Goal: Transaction & Acquisition: Purchase product/service

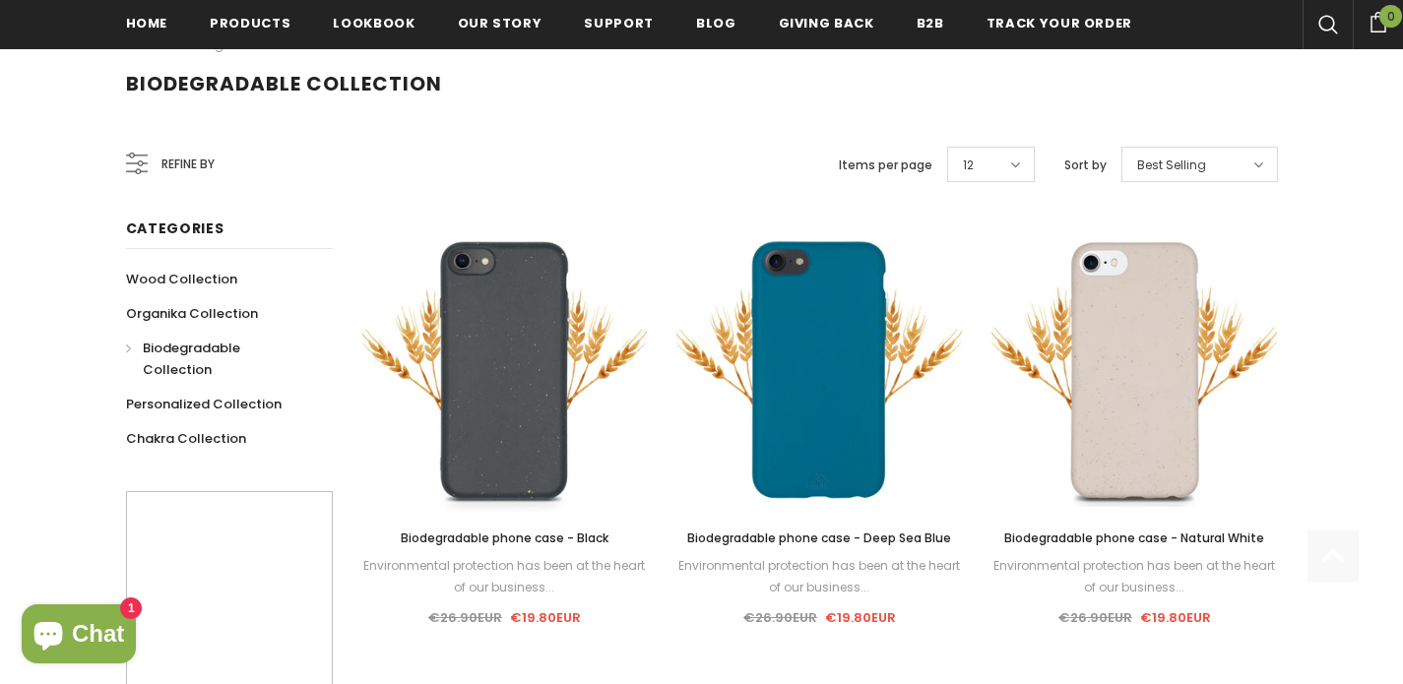
scroll to position [310, 0]
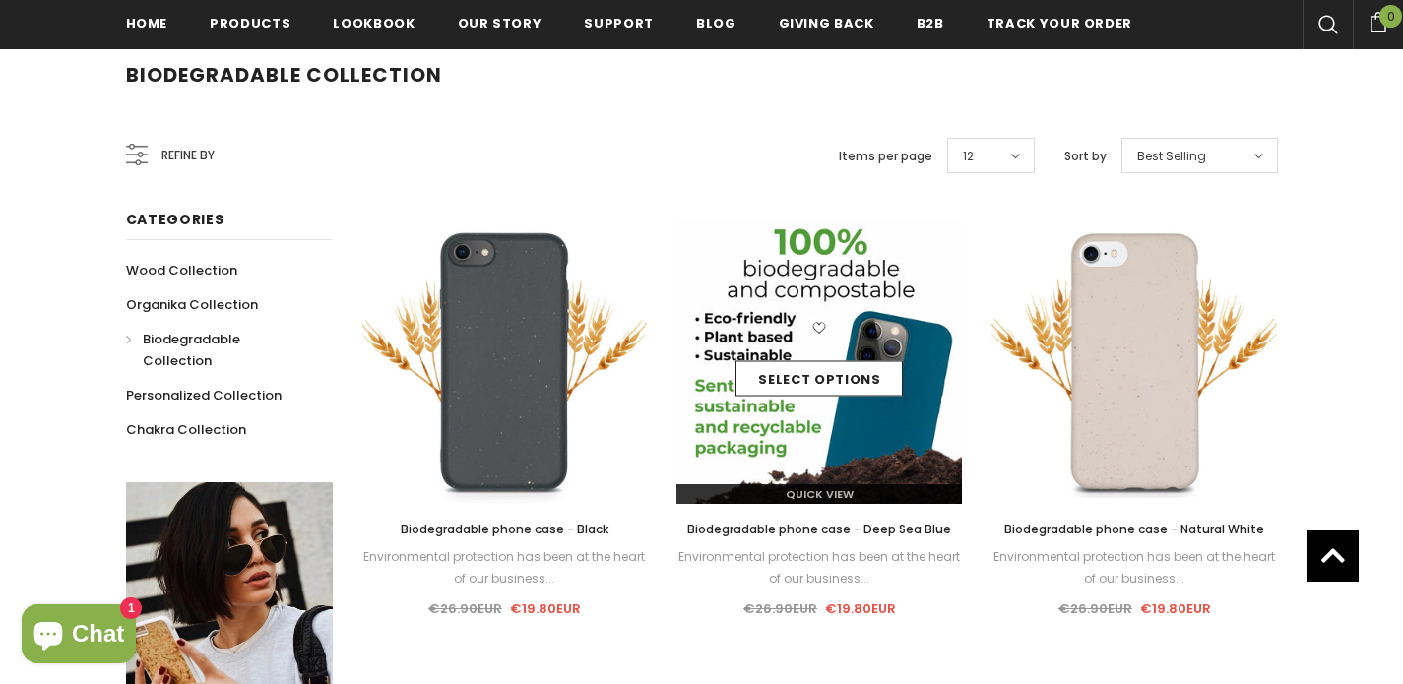
click at [785, 337] on div "Select options" at bounding box center [819, 362] width 286 height 94
click at [793, 388] on link "Select options" at bounding box center [819, 378] width 167 height 35
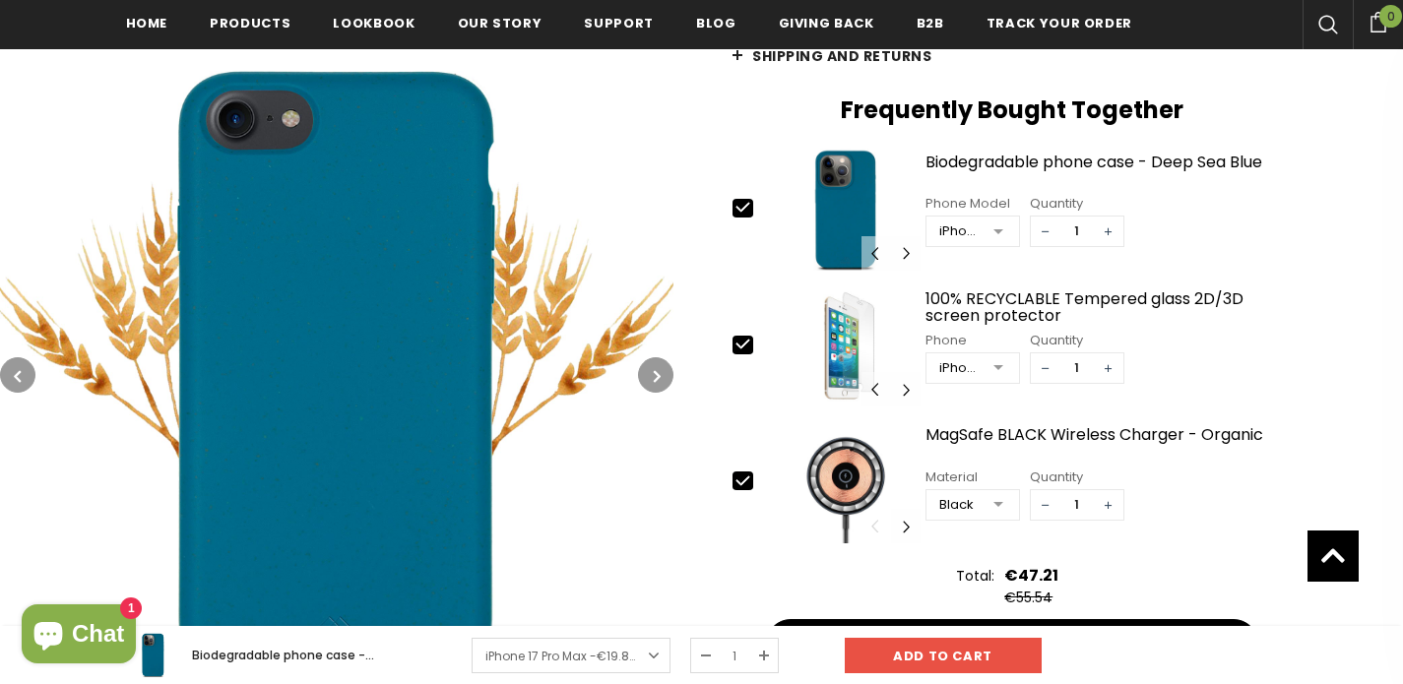
scroll to position [737, 0]
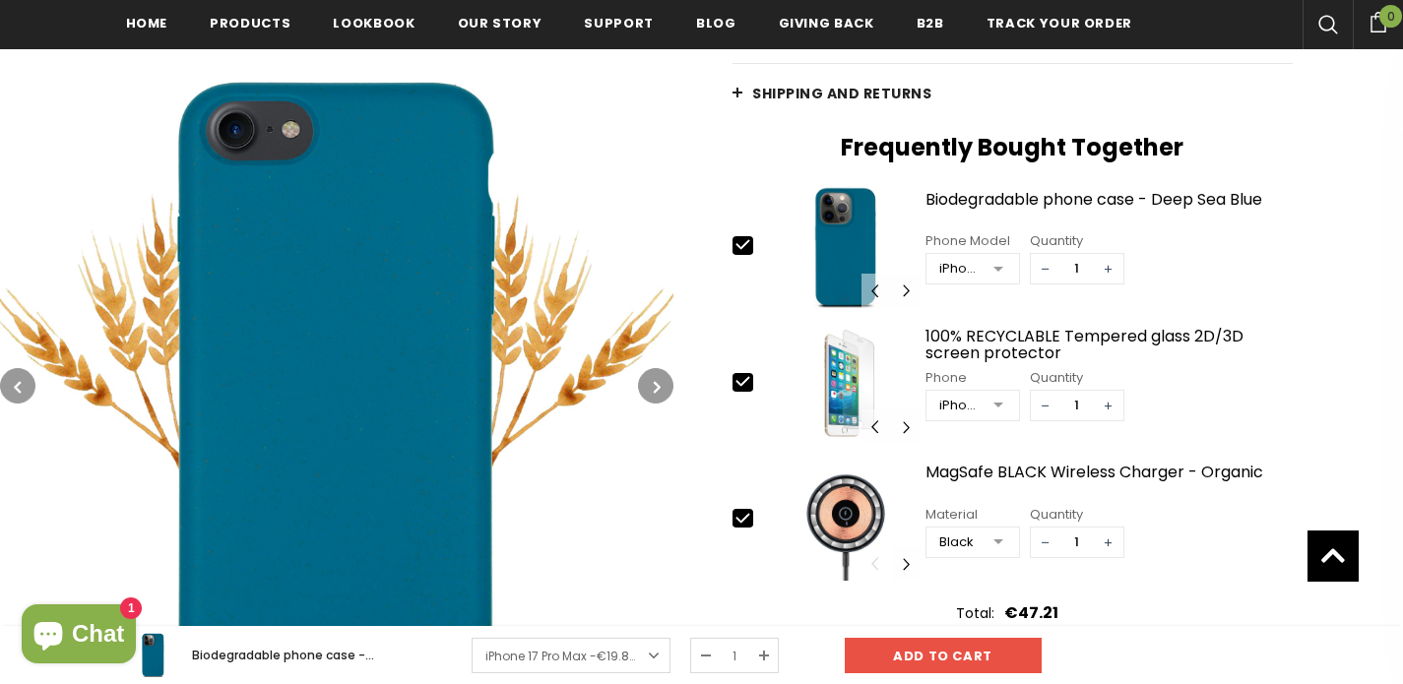
click at [650, 385] on button "button" at bounding box center [655, 385] width 35 height 35
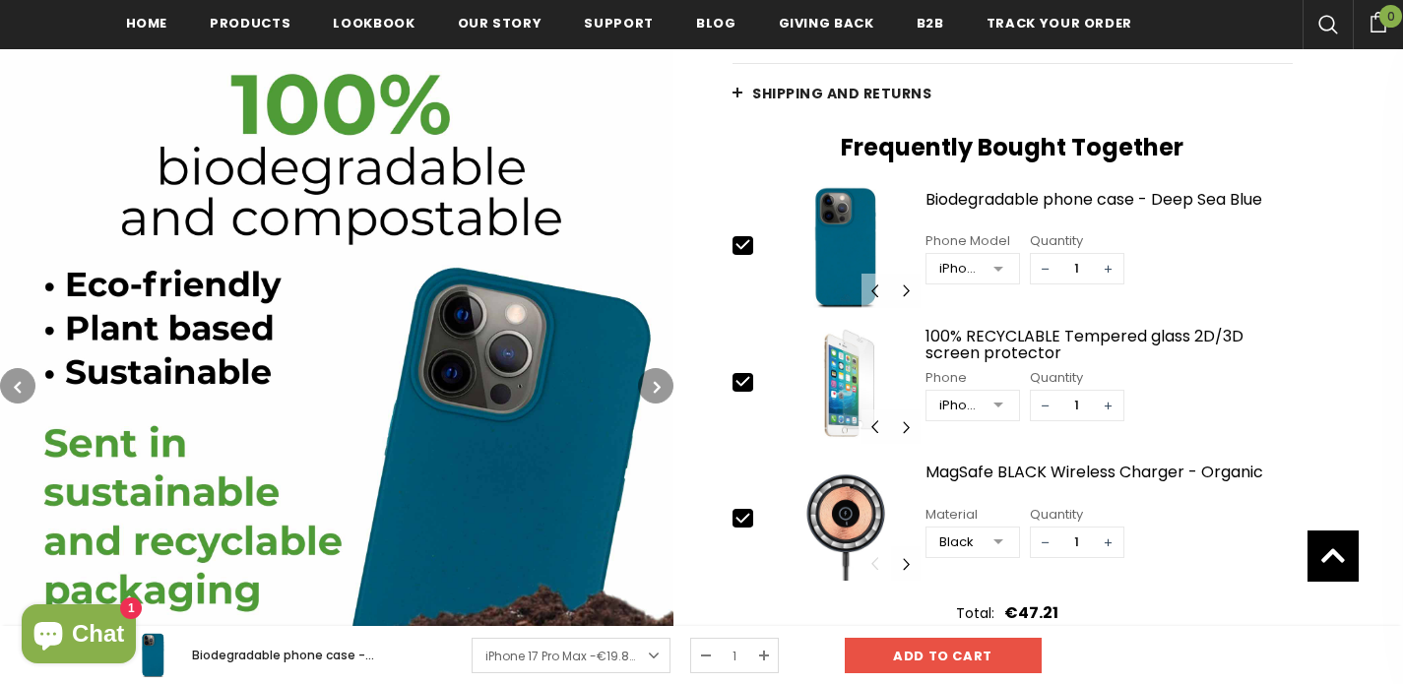
click at [650, 385] on button "button" at bounding box center [655, 385] width 35 height 35
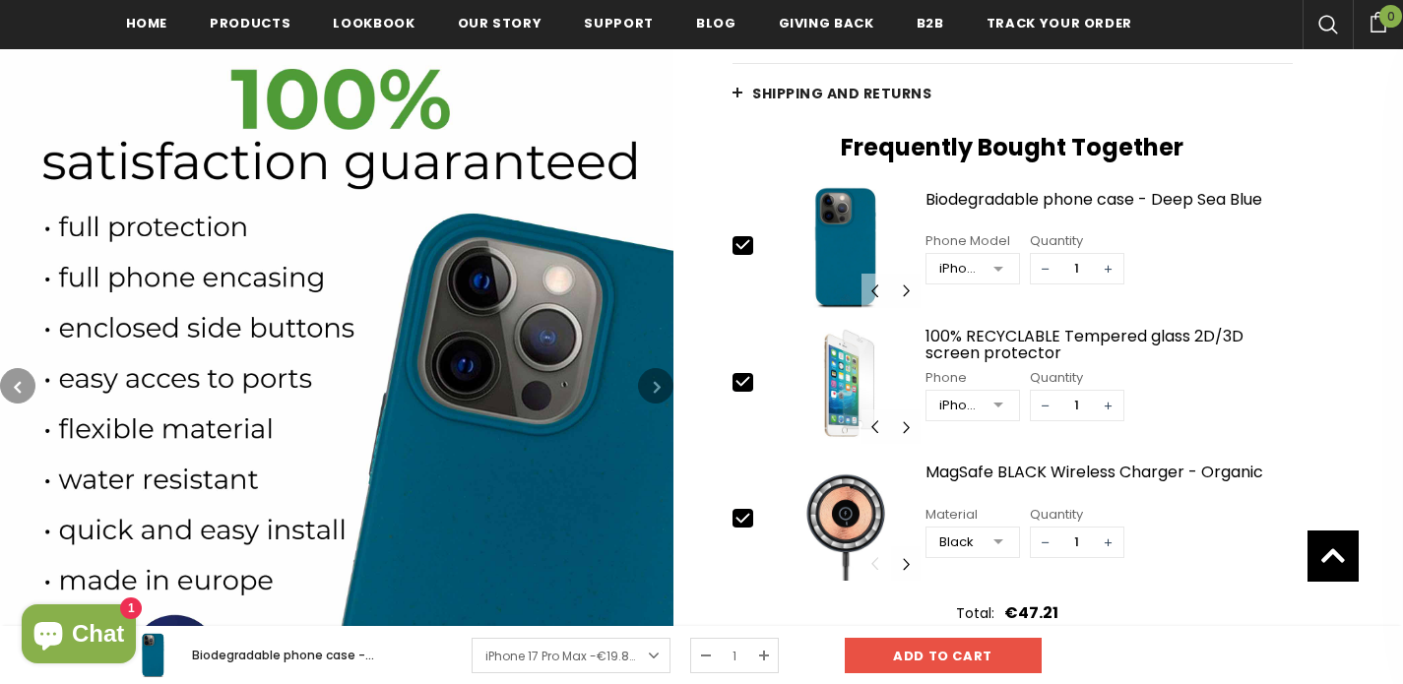
click at [656, 384] on icon "button" at bounding box center [657, 387] width 7 height 20
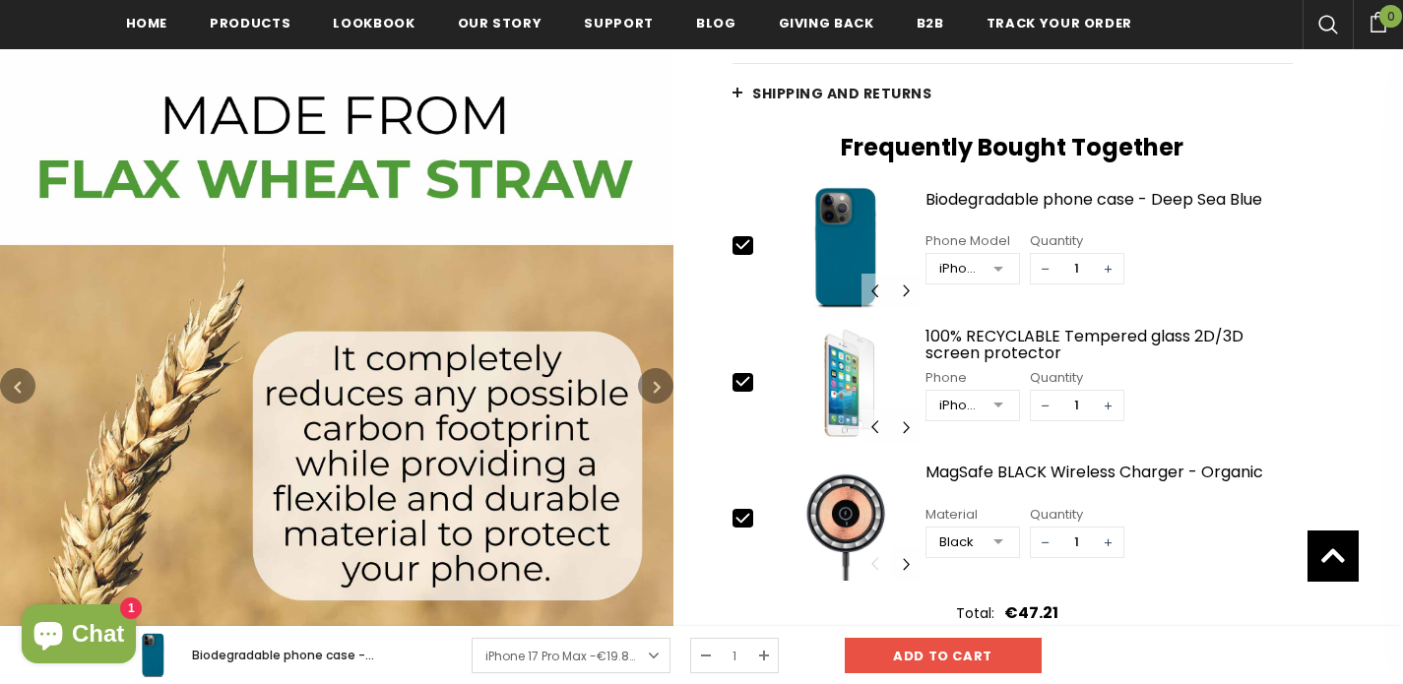
click at [656, 384] on icon "button" at bounding box center [657, 387] width 7 height 20
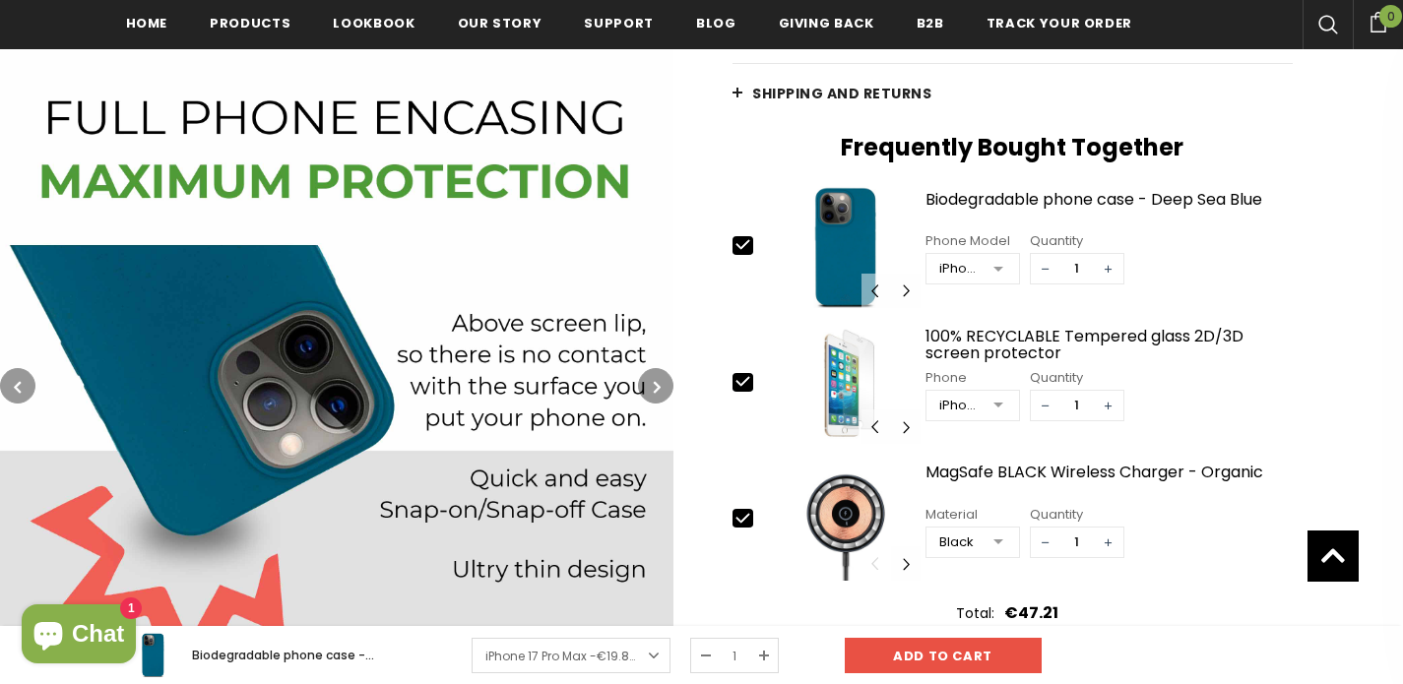
click at [656, 384] on icon "button" at bounding box center [657, 387] width 7 height 20
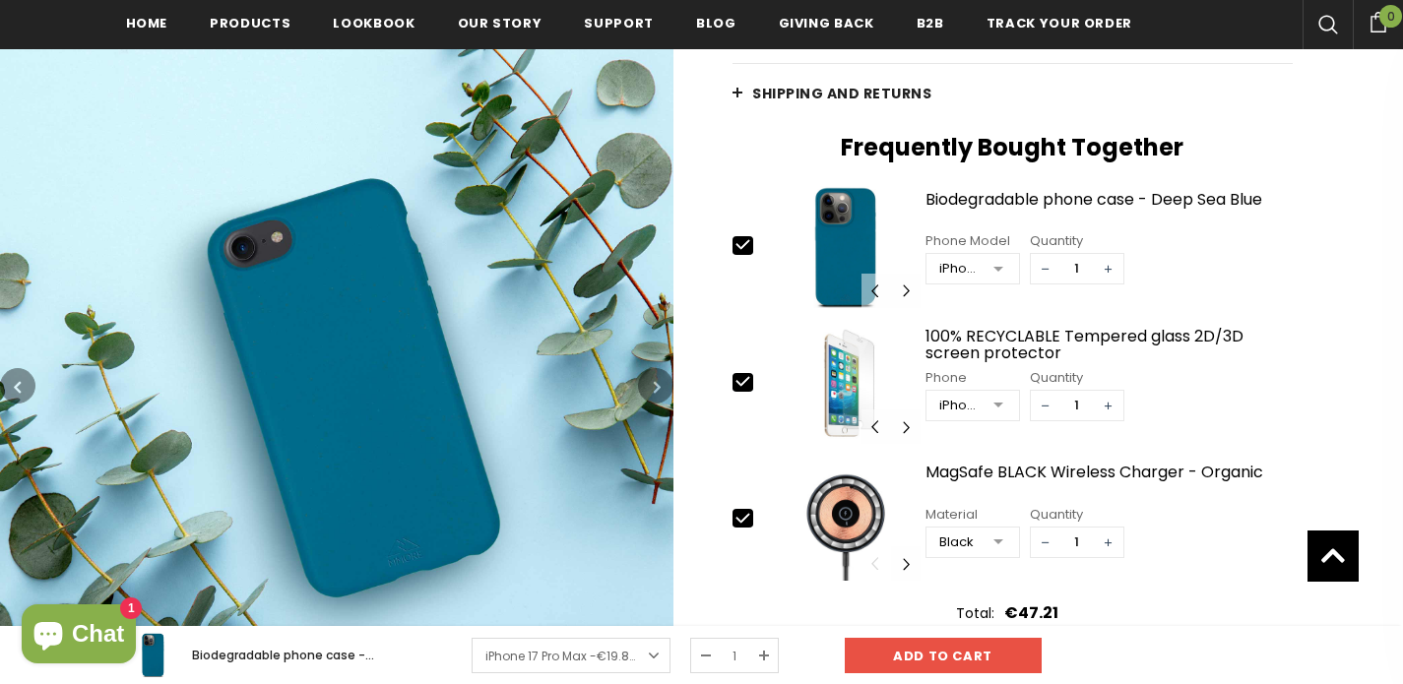
click at [656, 384] on icon "button" at bounding box center [657, 387] width 7 height 20
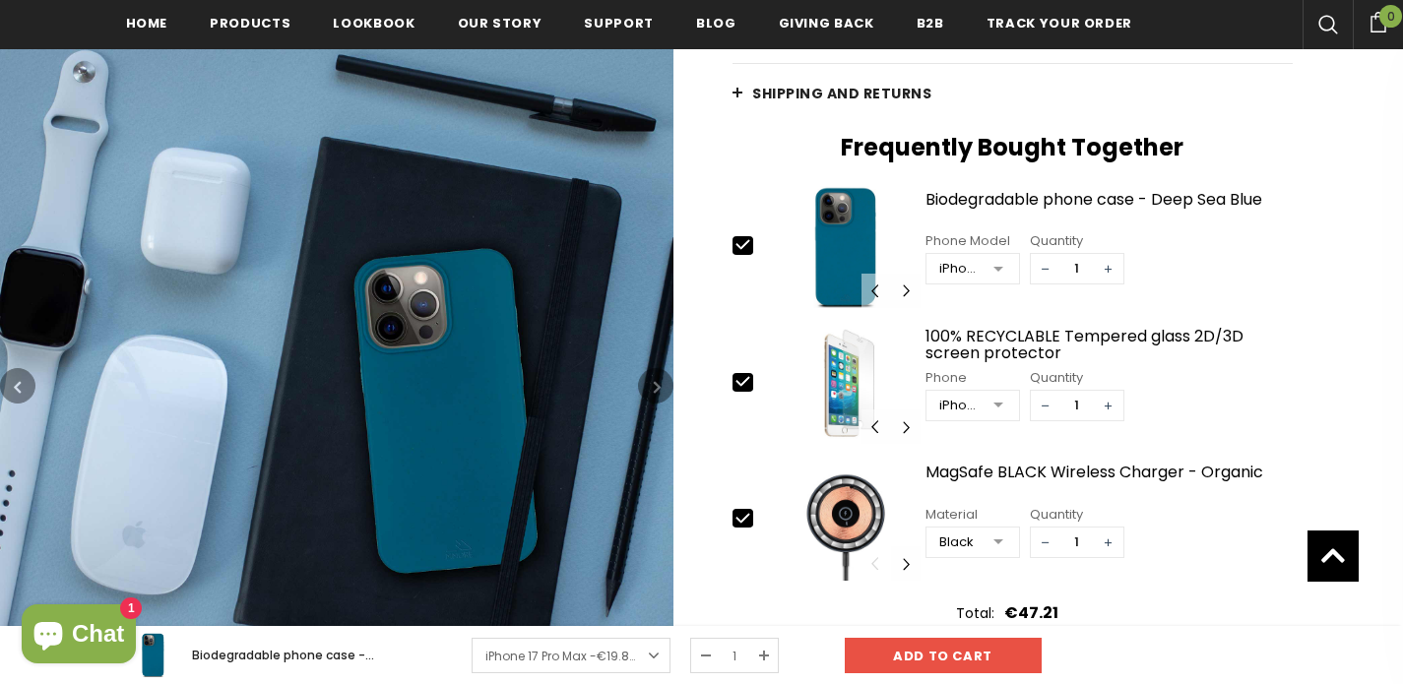
click at [656, 384] on icon "button" at bounding box center [657, 387] width 7 height 20
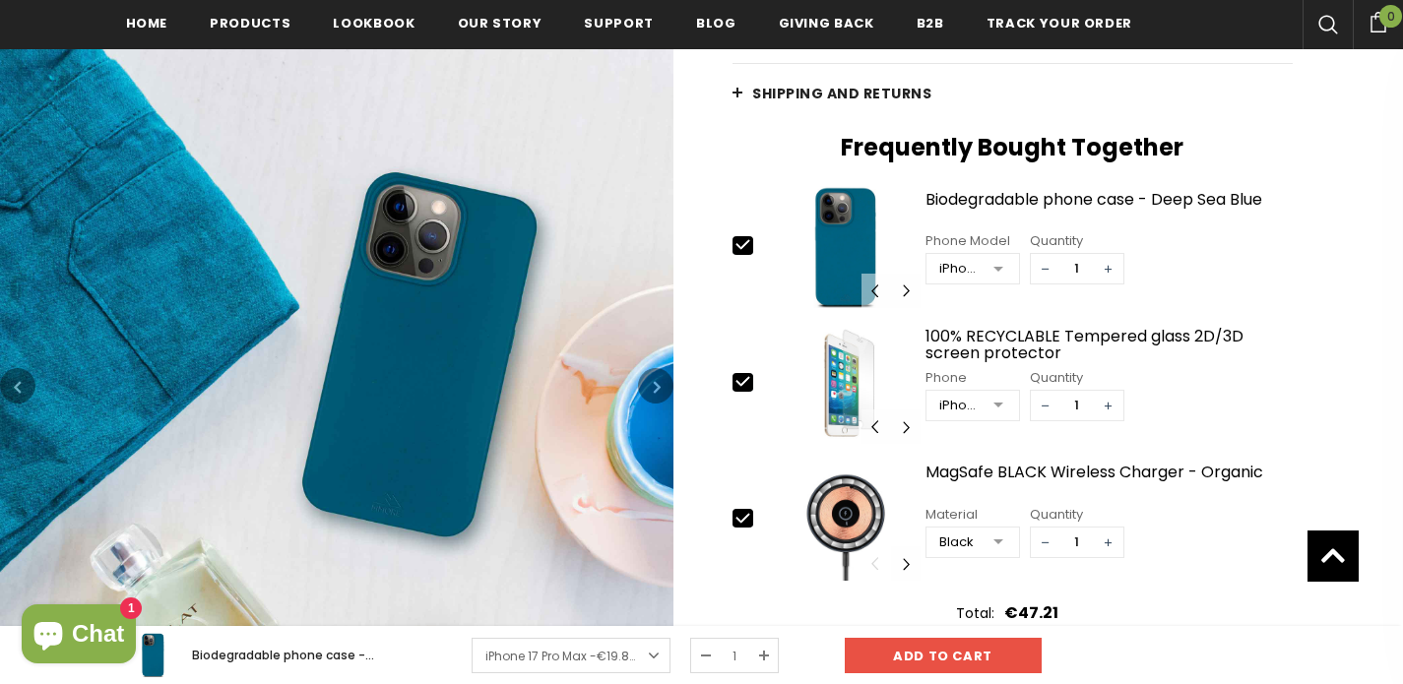
click at [656, 384] on icon "button" at bounding box center [657, 387] width 7 height 20
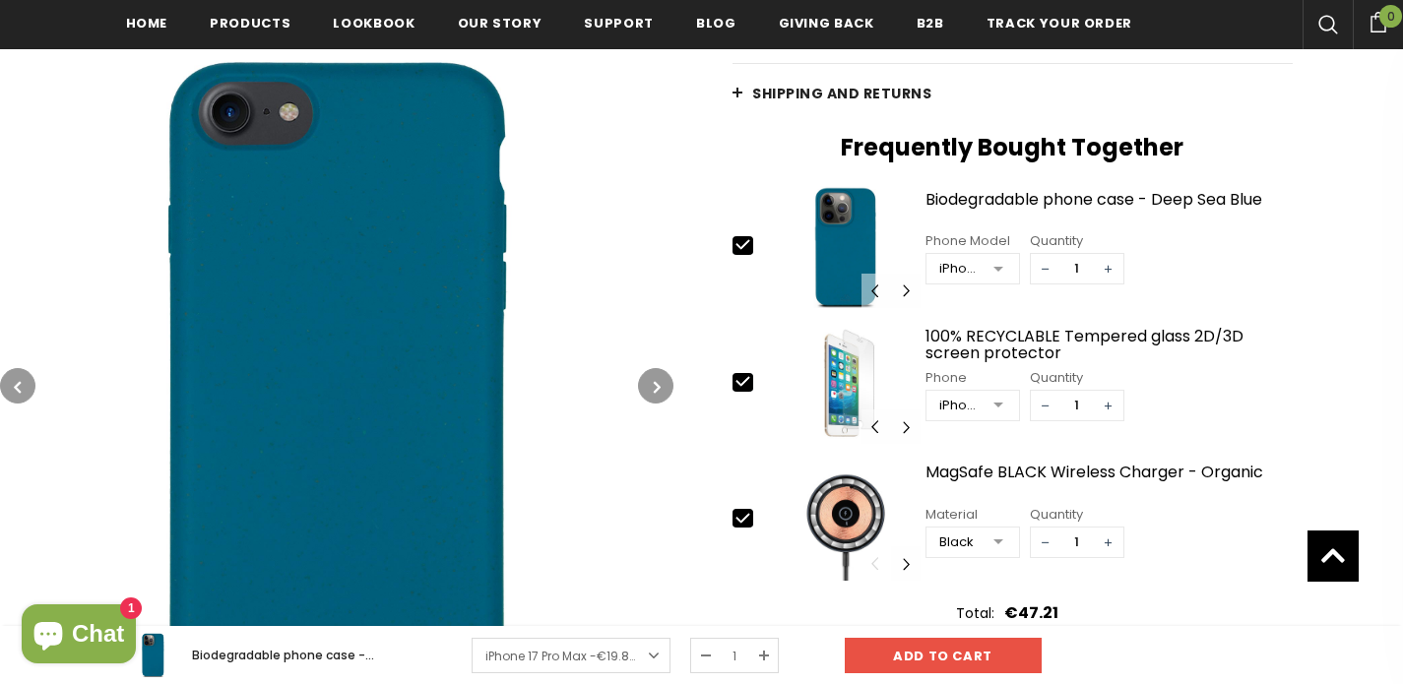
click at [656, 384] on icon "button" at bounding box center [657, 387] width 7 height 20
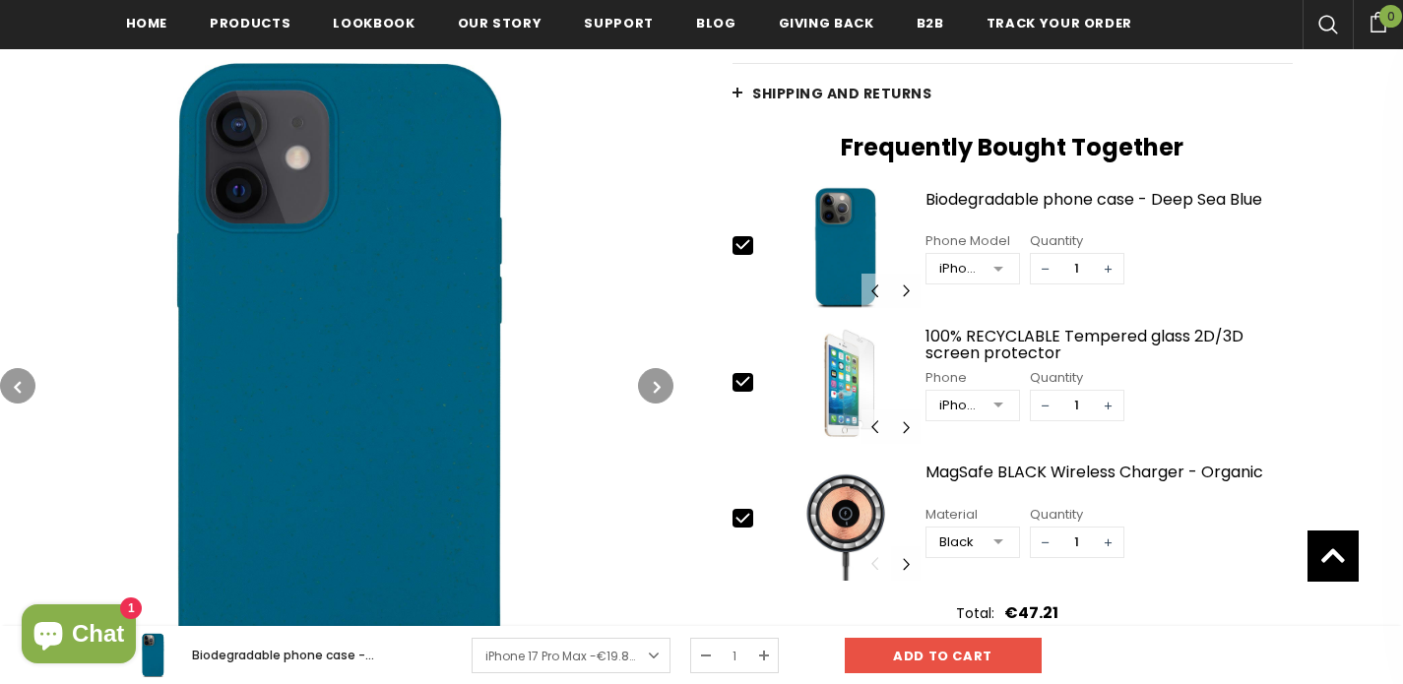
click at [656, 384] on icon "button" at bounding box center [657, 387] width 7 height 20
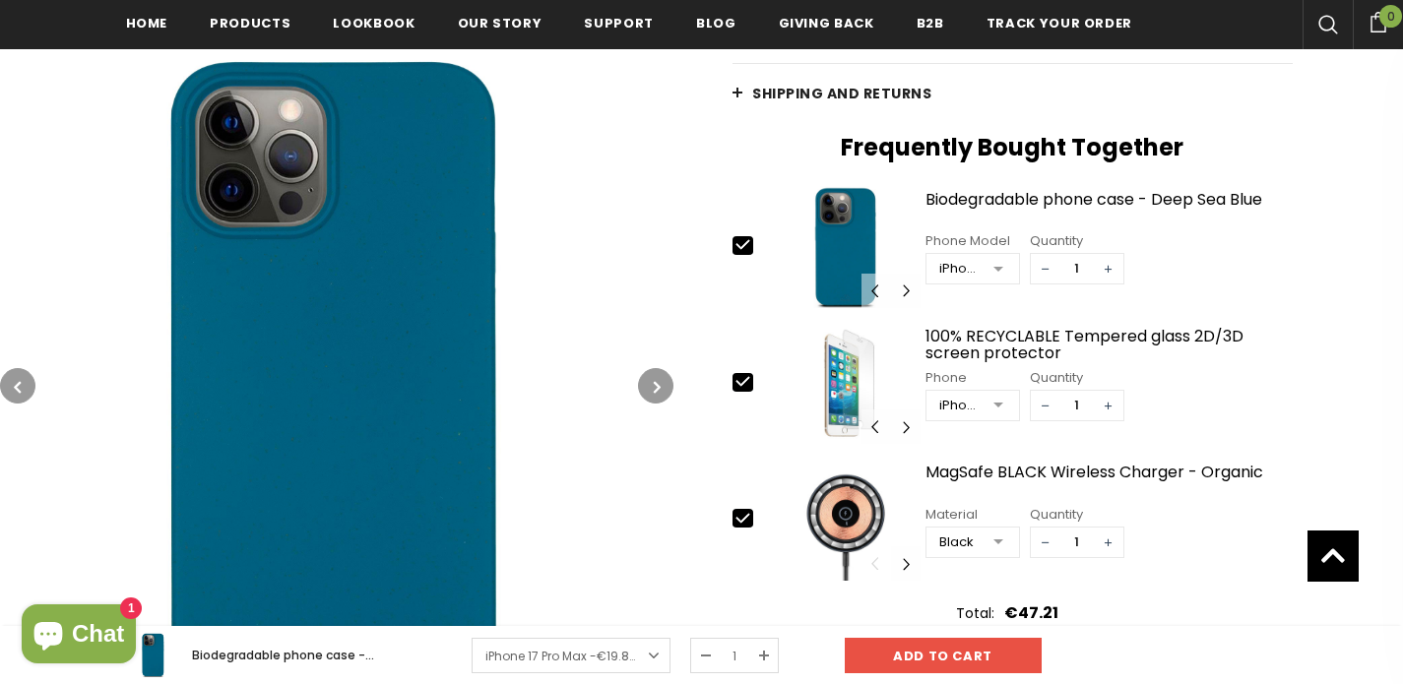
click at [656, 384] on icon "button" at bounding box center [657, 387] width 7 height 20
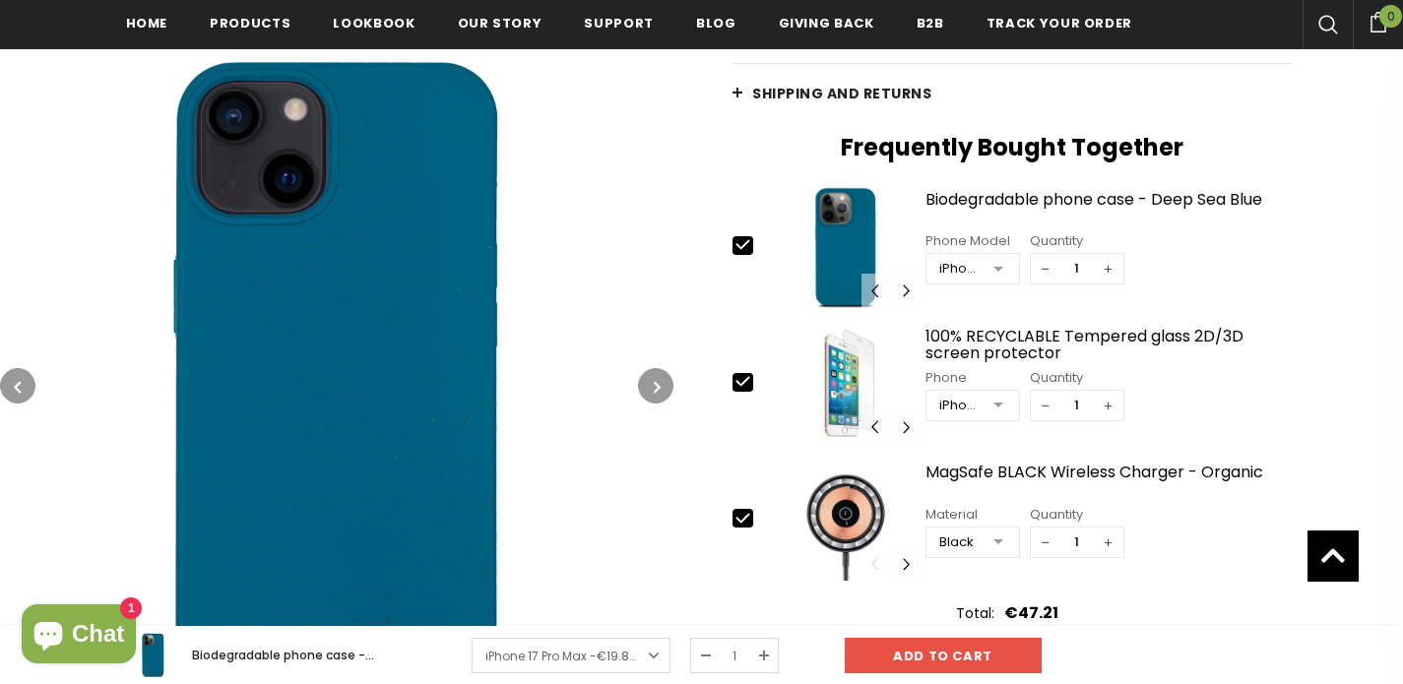
click at [656, 384] on icon "button" at bounding box center [657, 387] width 7 height 20
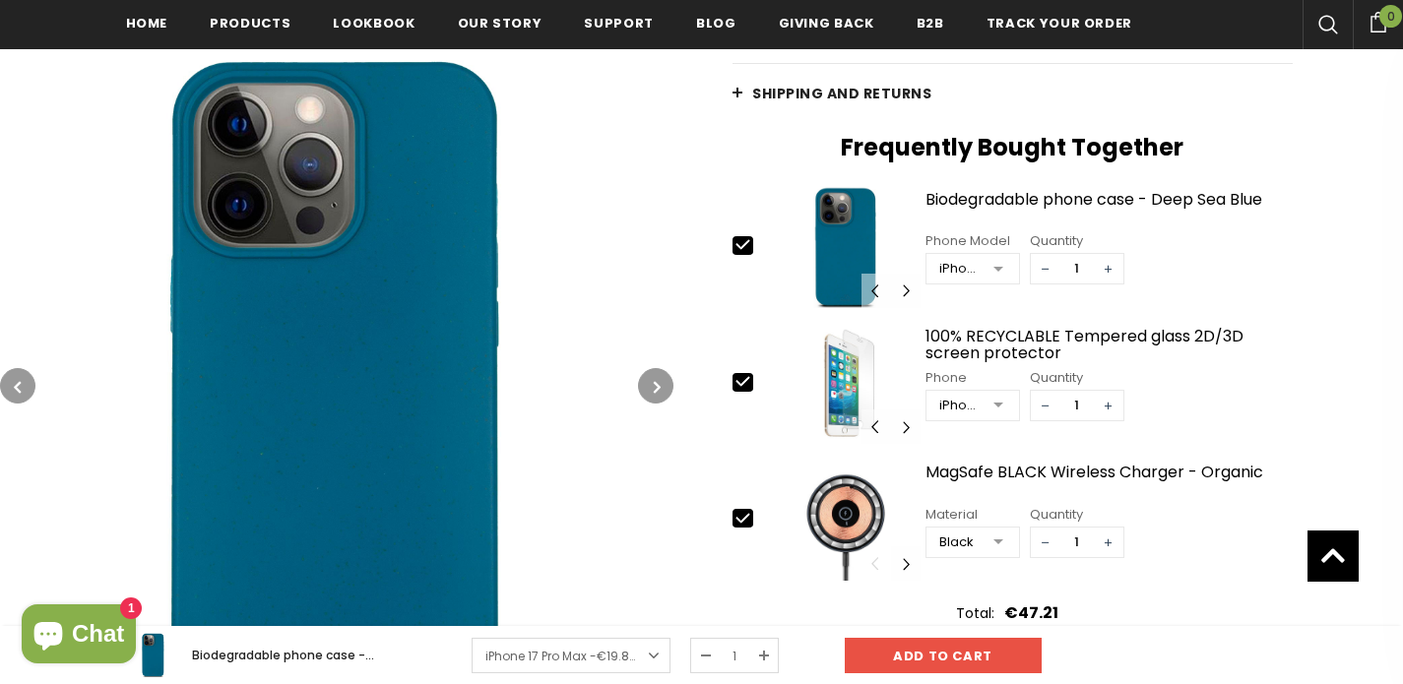
click at [469, 374] on img at bounding box center [336, 385] width 673 height 673
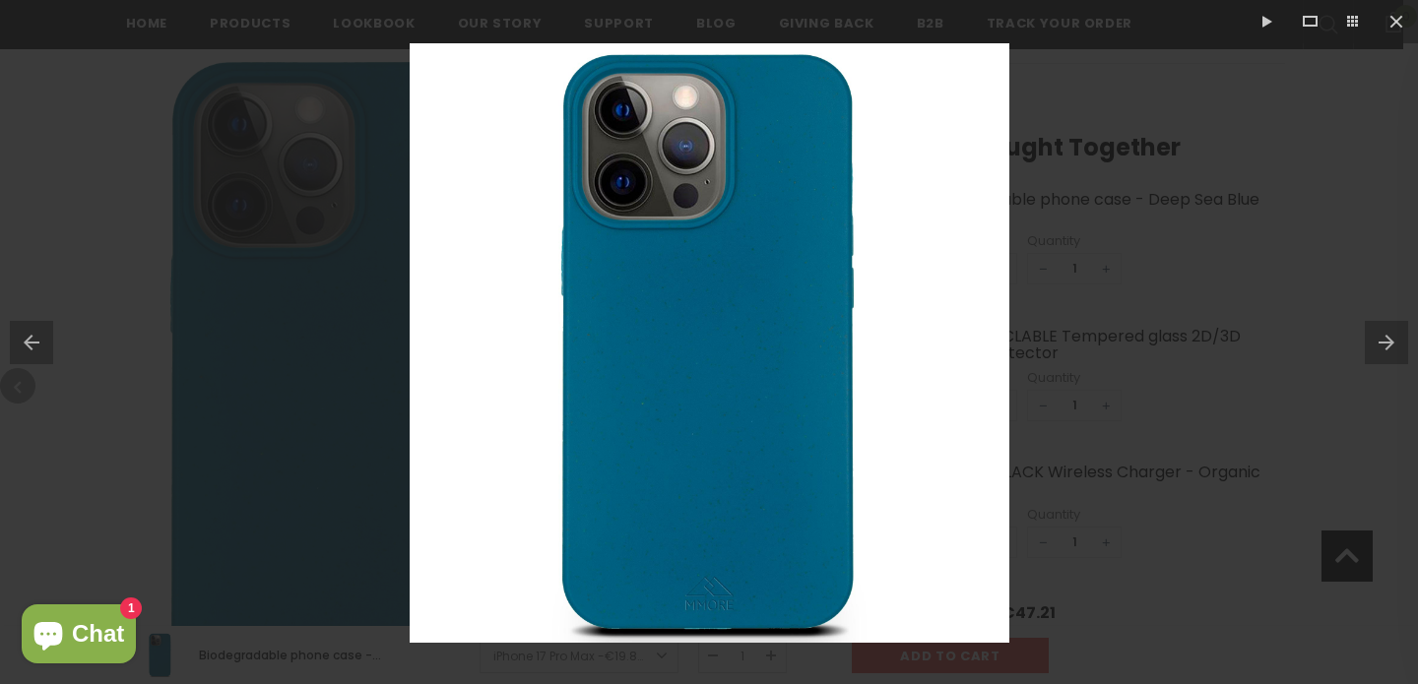
click at [302, 333] on div at bounding box center [709, 342] width 1418 height 684
